Goal: Information Seeking & Learning: Find specific fact

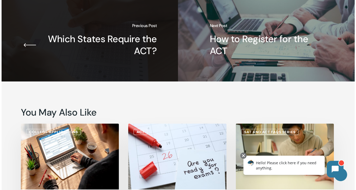
scroll to position [942, 0]
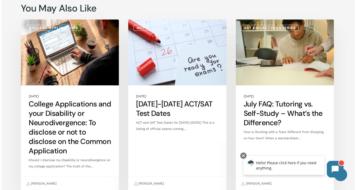
click at [164, 103] on link "[DATE]-[DATE] ACT/SAT Test Dates" at bounding box center [177, 106] width 98 height 172
click at [156, 114] on link "[DATE]-[DATE] ACT/SAT Test Dates" at bounding box center [177, 106] width 98 height 172
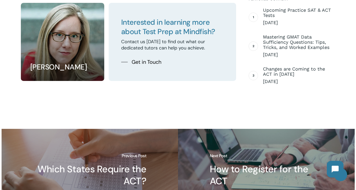
scroll to position [604, 0]
